Goal: Information Seeking & Learning: Learn about a topic

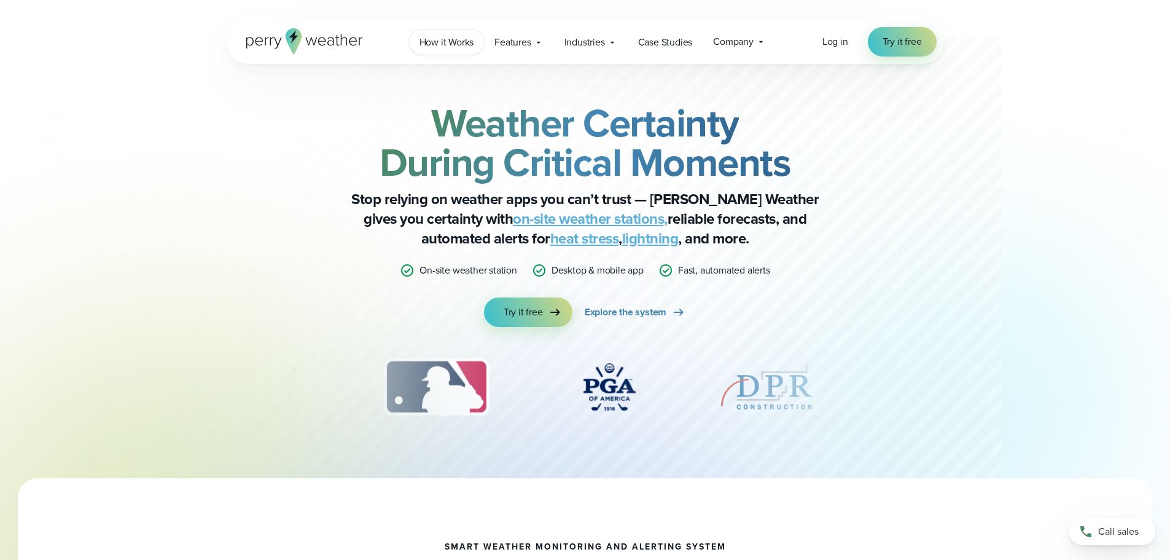
click at [462, 39] on span "How it Works" at bounding box center [446, 42] width 55 height 15
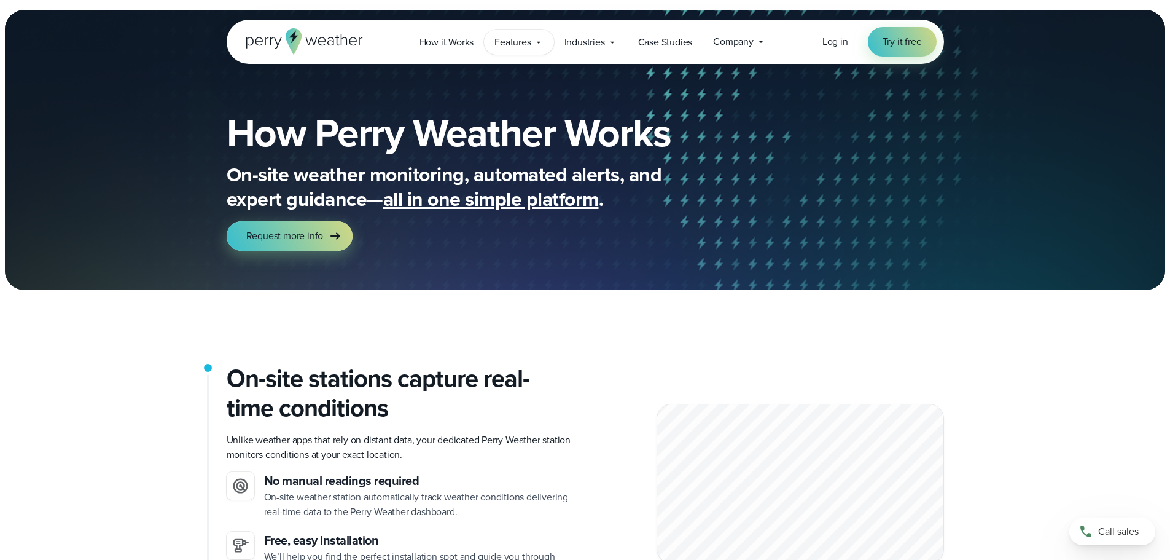
click at [534, 43] on icon at bounding box center [539, 42] width 10 height 10
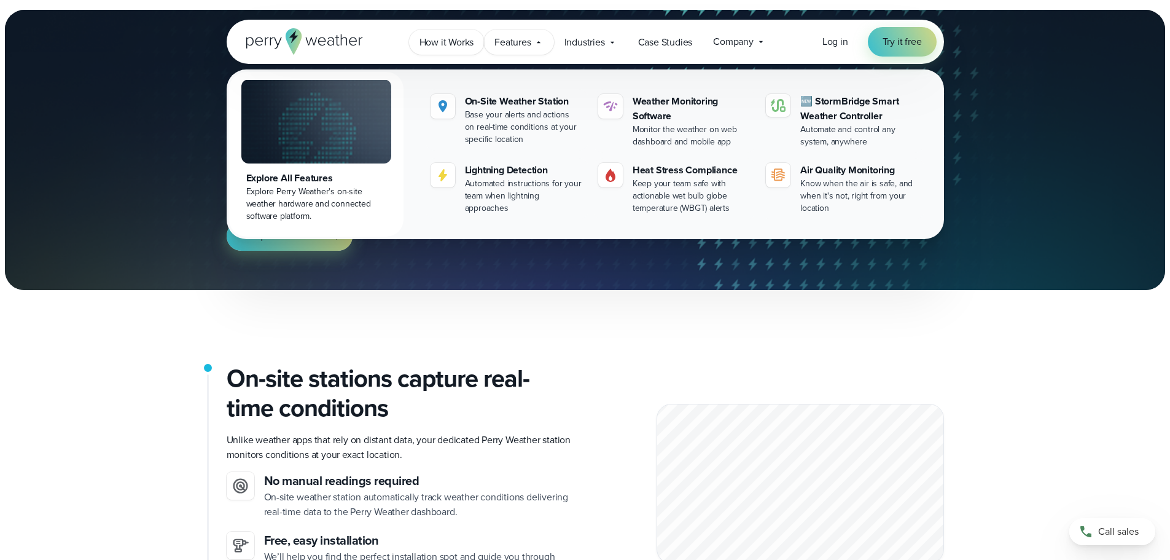
click at [440, 40] on span "How it Works" at bounding box center [446, 42] width 55 height 15
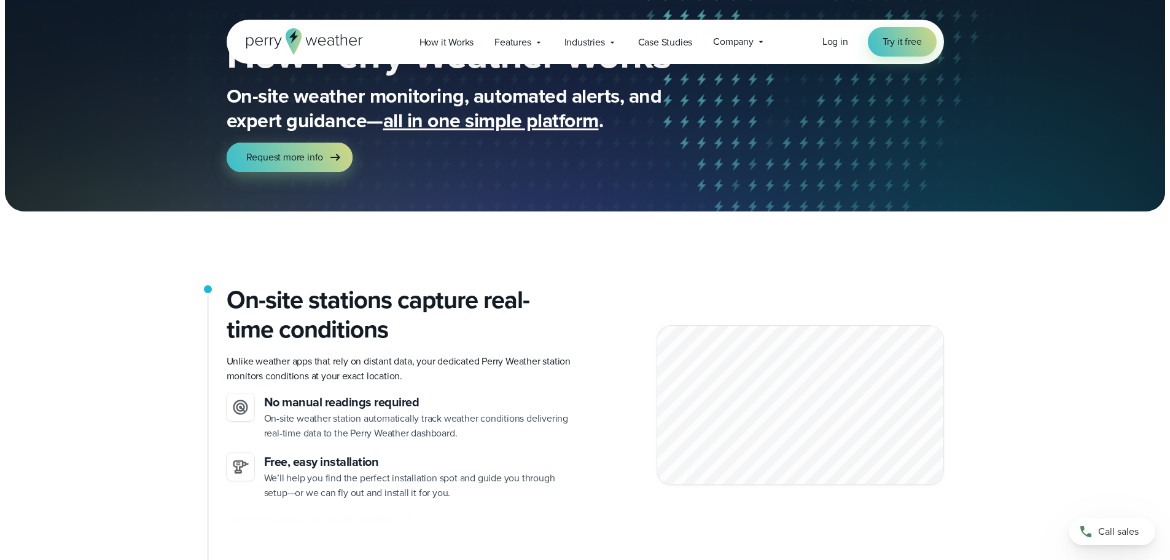
scroll to position [246, 0]
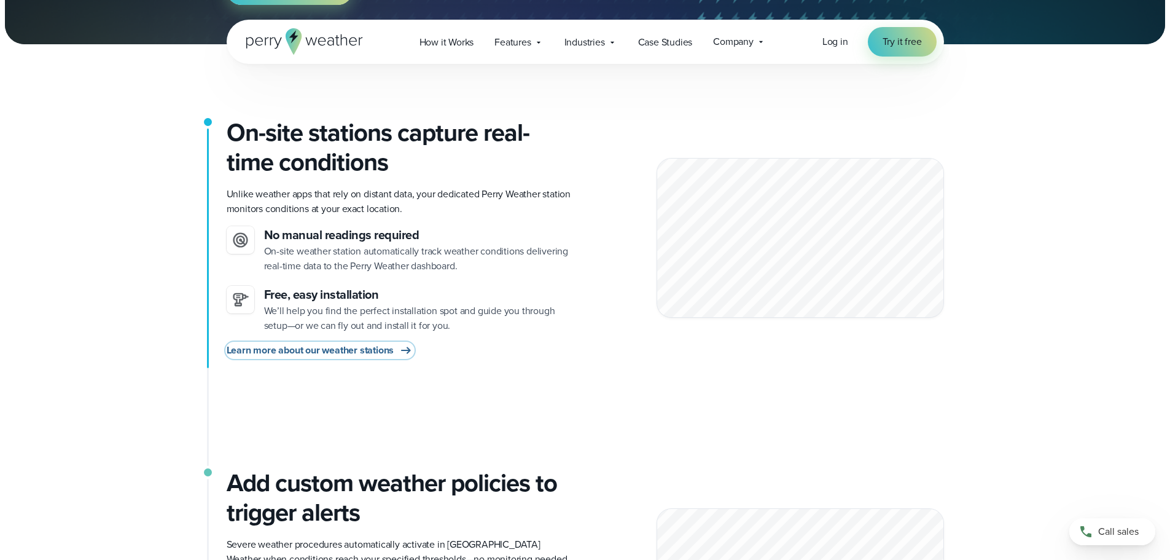
click at [378, 353] on span "Learn more about our weather stations" at bounding box center [311, 350] width 168 height 15
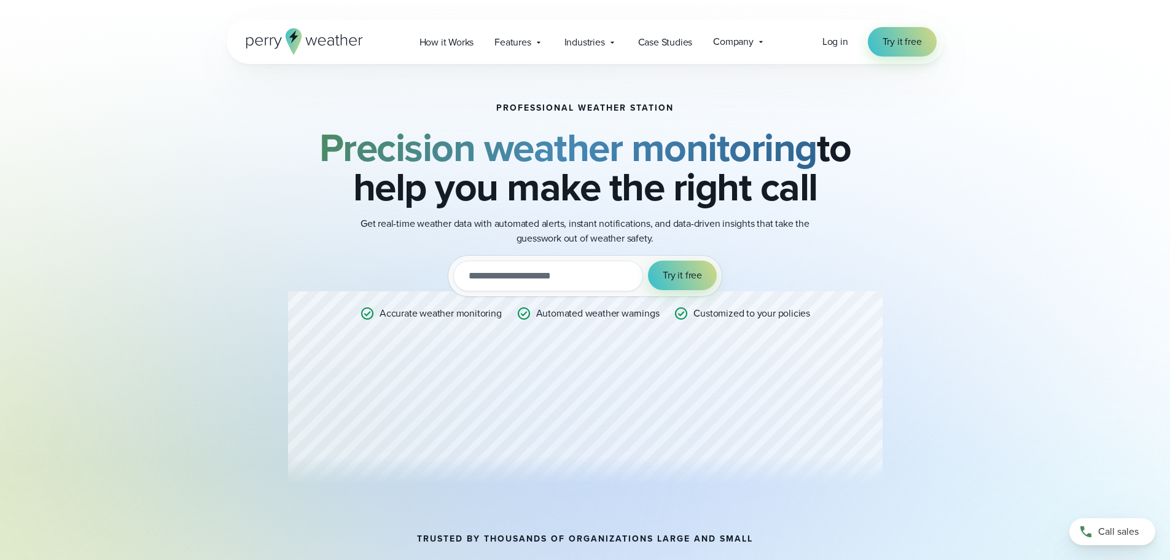
click at [439, 460] on div "Professional Weather Station Precision weather monitoring to help you make the …" at bounding box center [585, 298] width 595 height 391
